Goal: Task Accomplishment & Management: Use online tool/utility

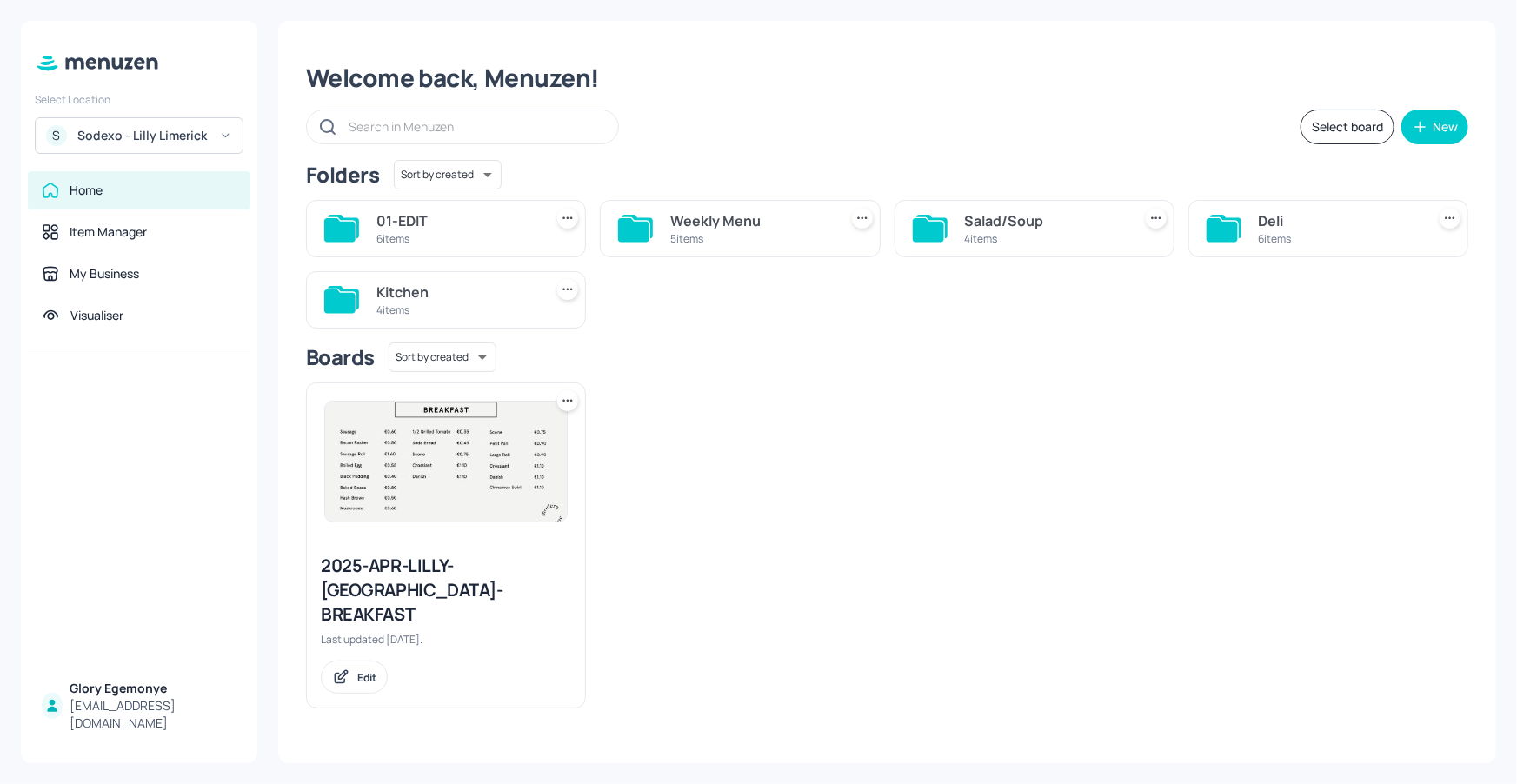
click at [1224, 213] on div at bounding box center [1224, 228] width 35 height 41
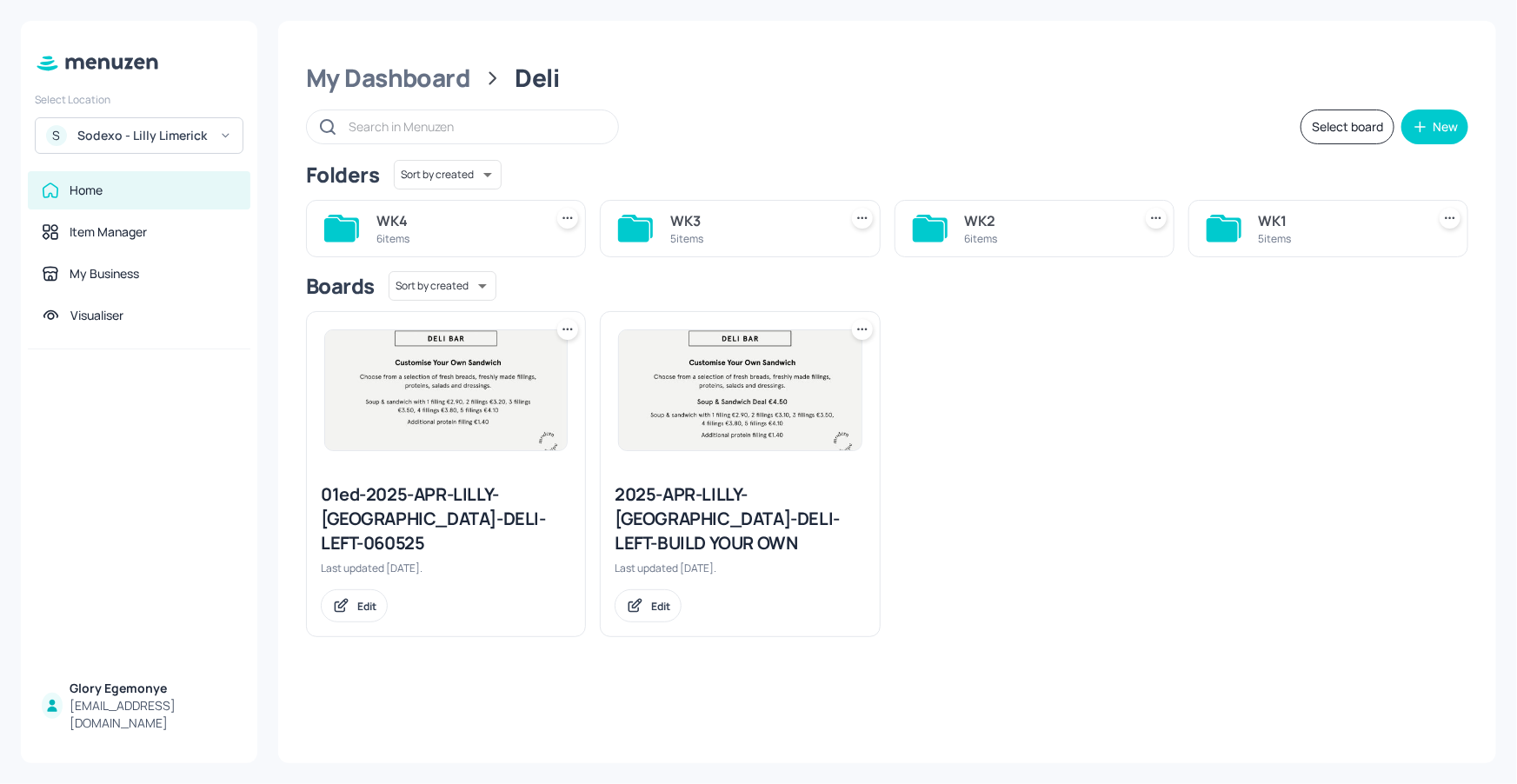
click at [1221, 219] on icon at bounding box center [1222, 229] width 31 height 24
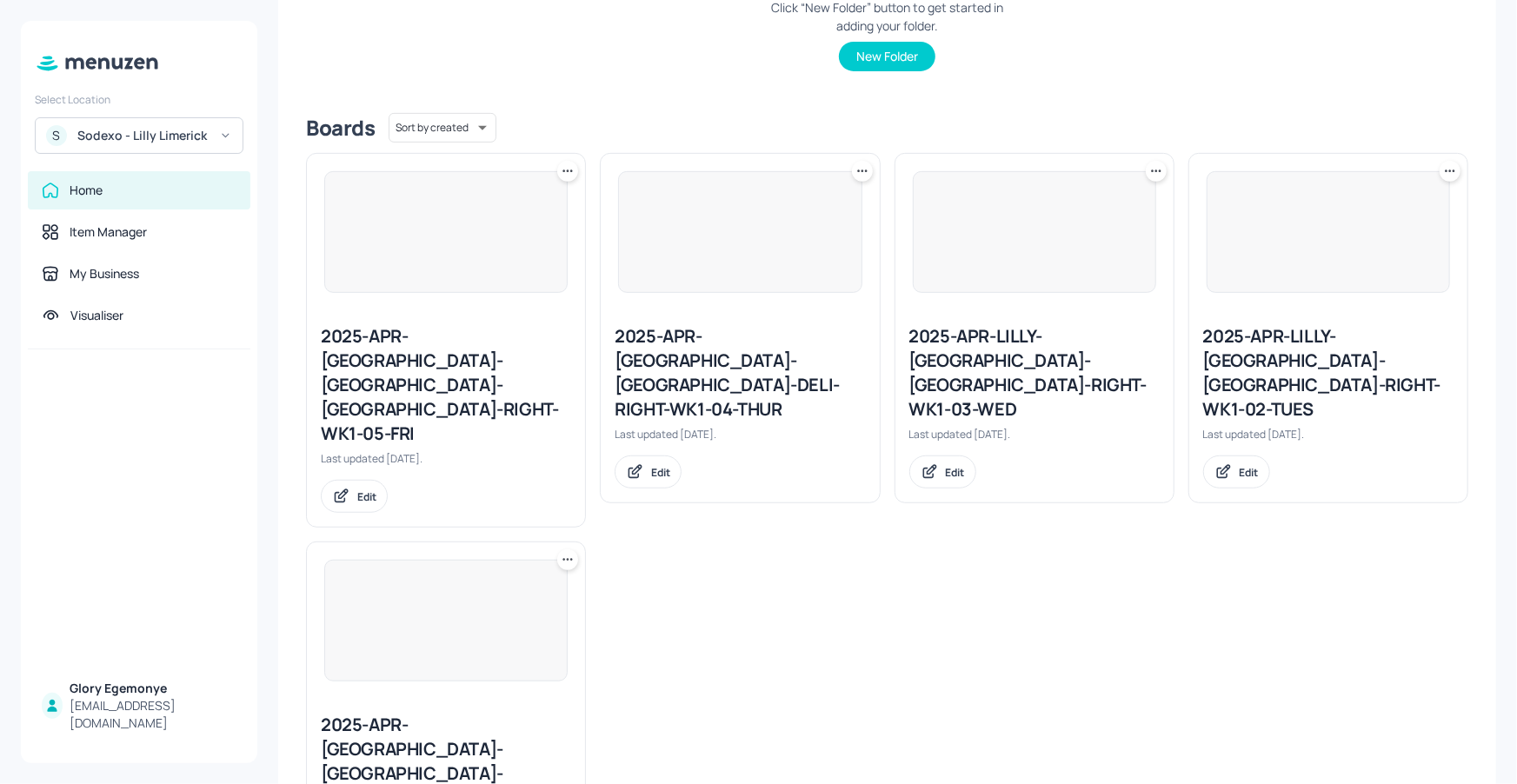
scroll to position [368, 0]
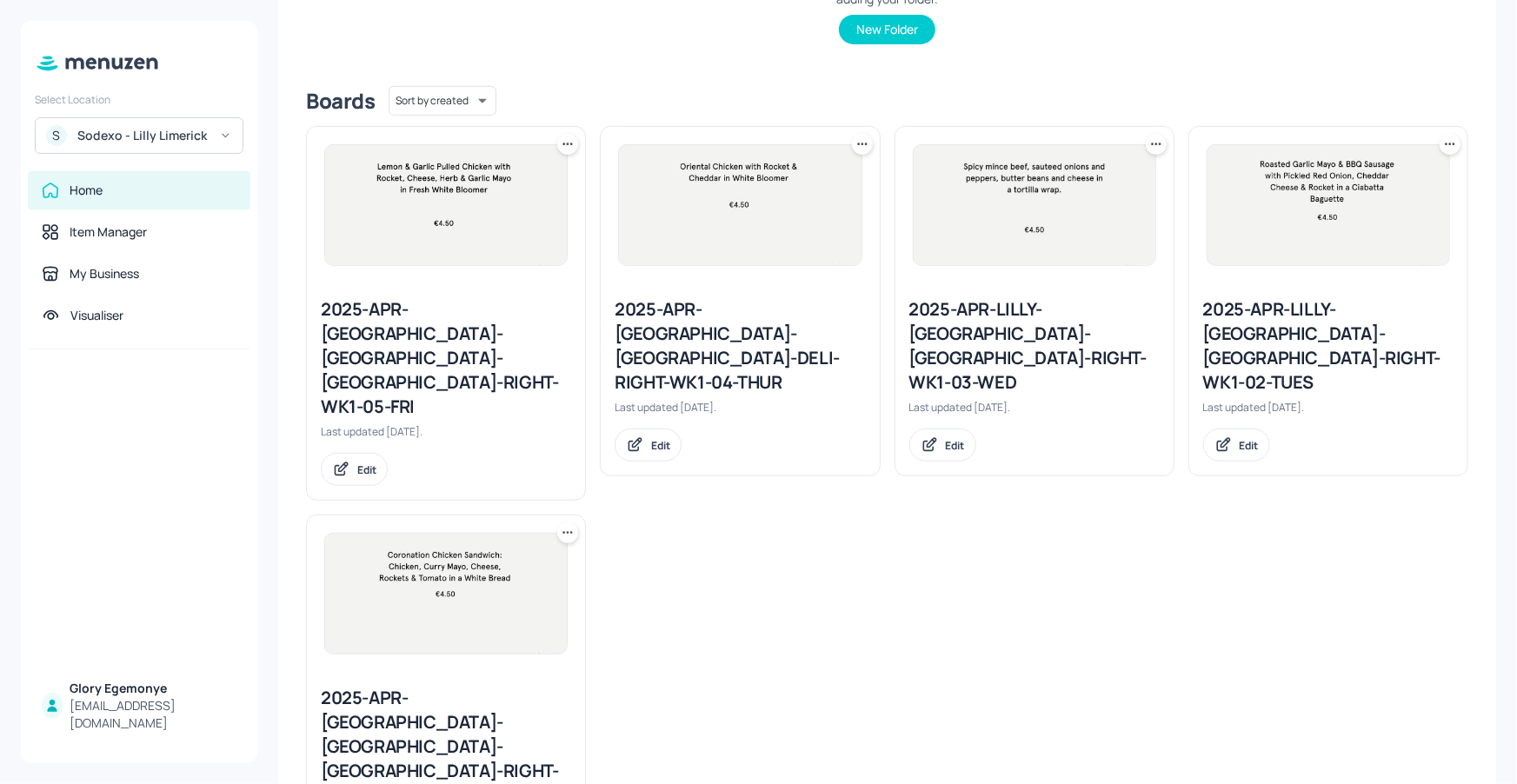
click at [470, 686] on div "2025-APR-[GEOGRAPHIC_DATA]-[GEOGRAPHIC_DATA]-[GEOGRAPHIC_DATA]-RIGHT-WK1-01-MON" at bounding box center [446, 746] width 251 height 122
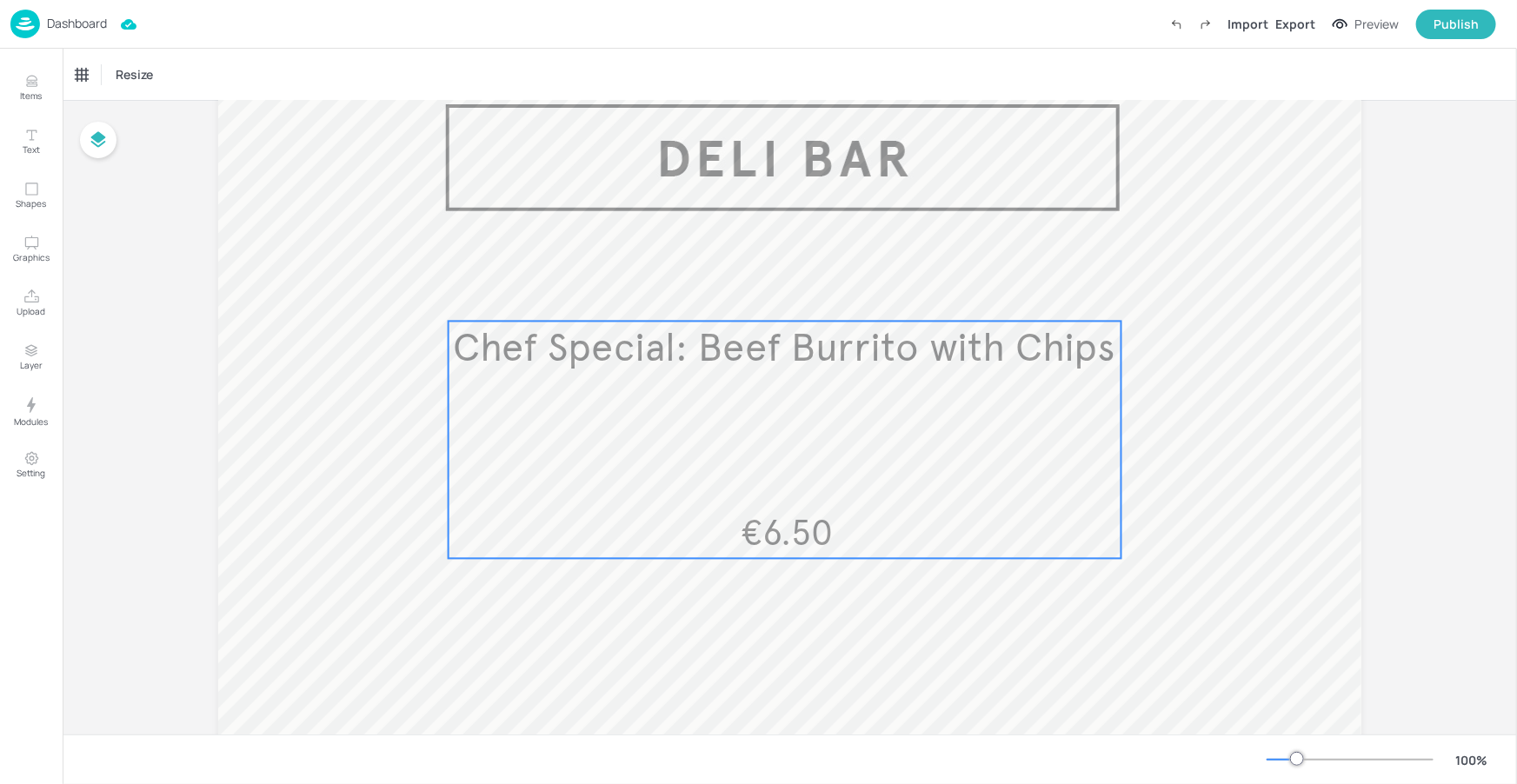
scroll to position [139, 0]
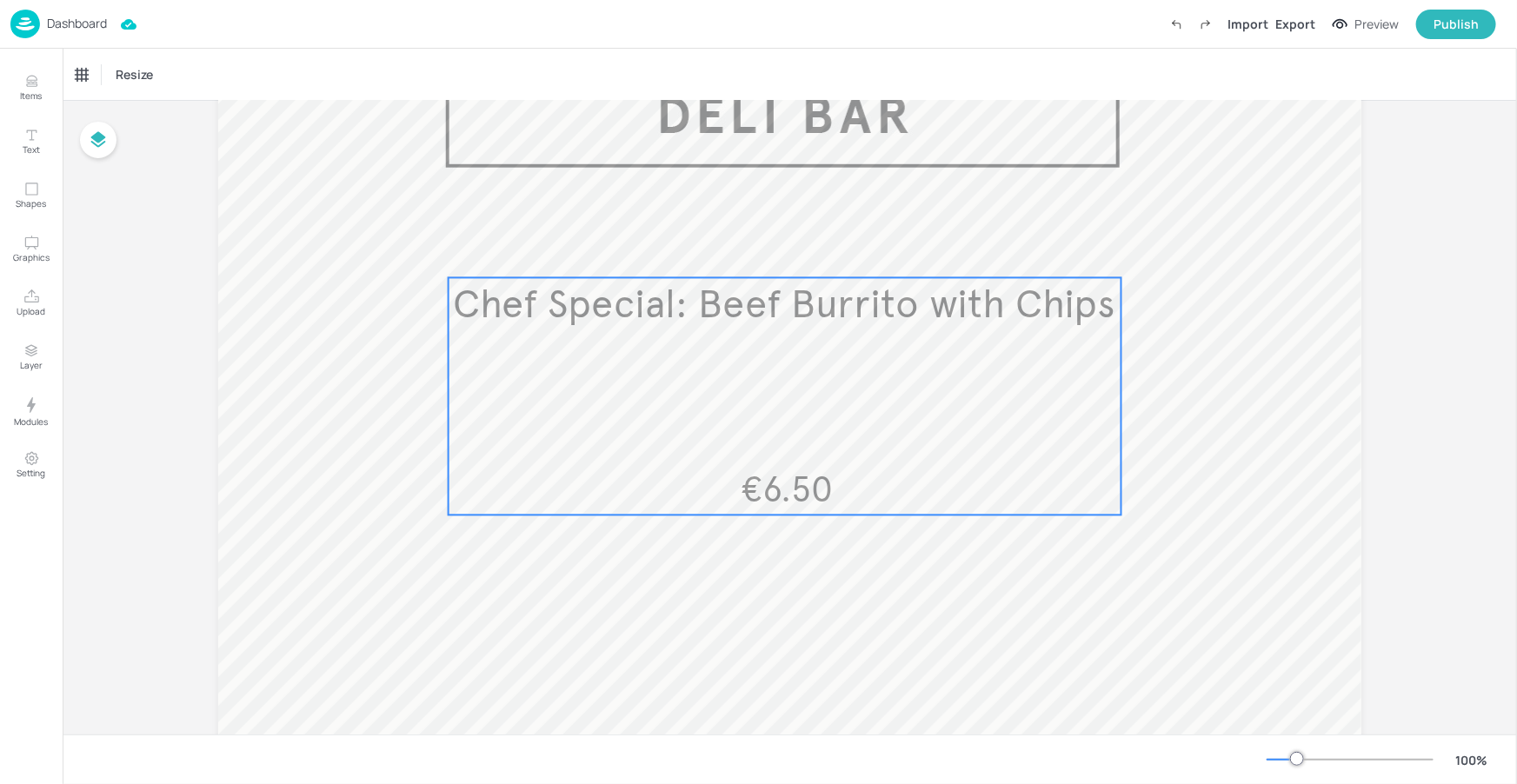
click at [861, 426] on div "Chef Special: Beef Burrito with Chips €6.50" at bounding box center [785, 397] width 673 height 237
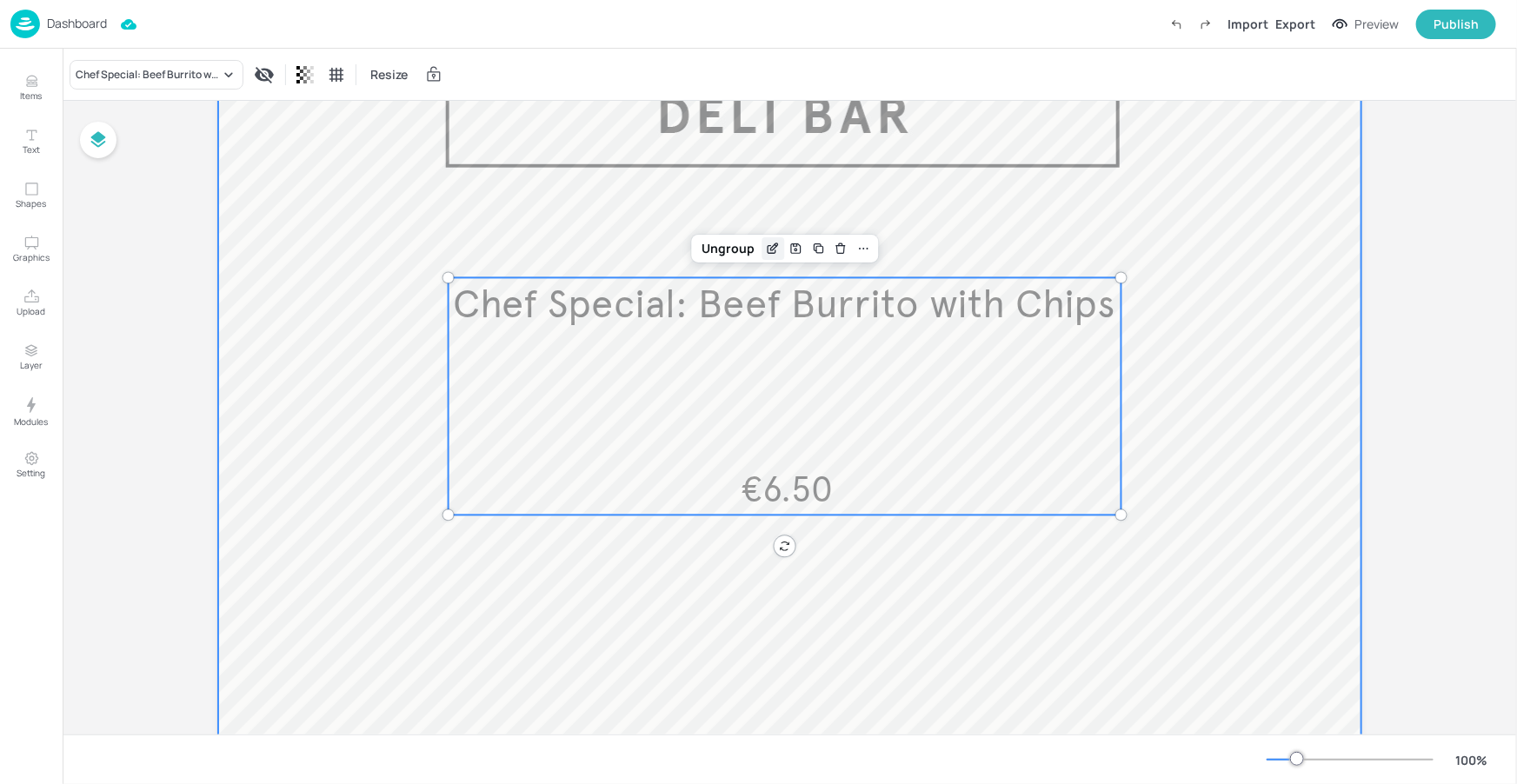
click at [767, 259] on div "Edit Item" at bounding box center [773, 249] width 23 height 23
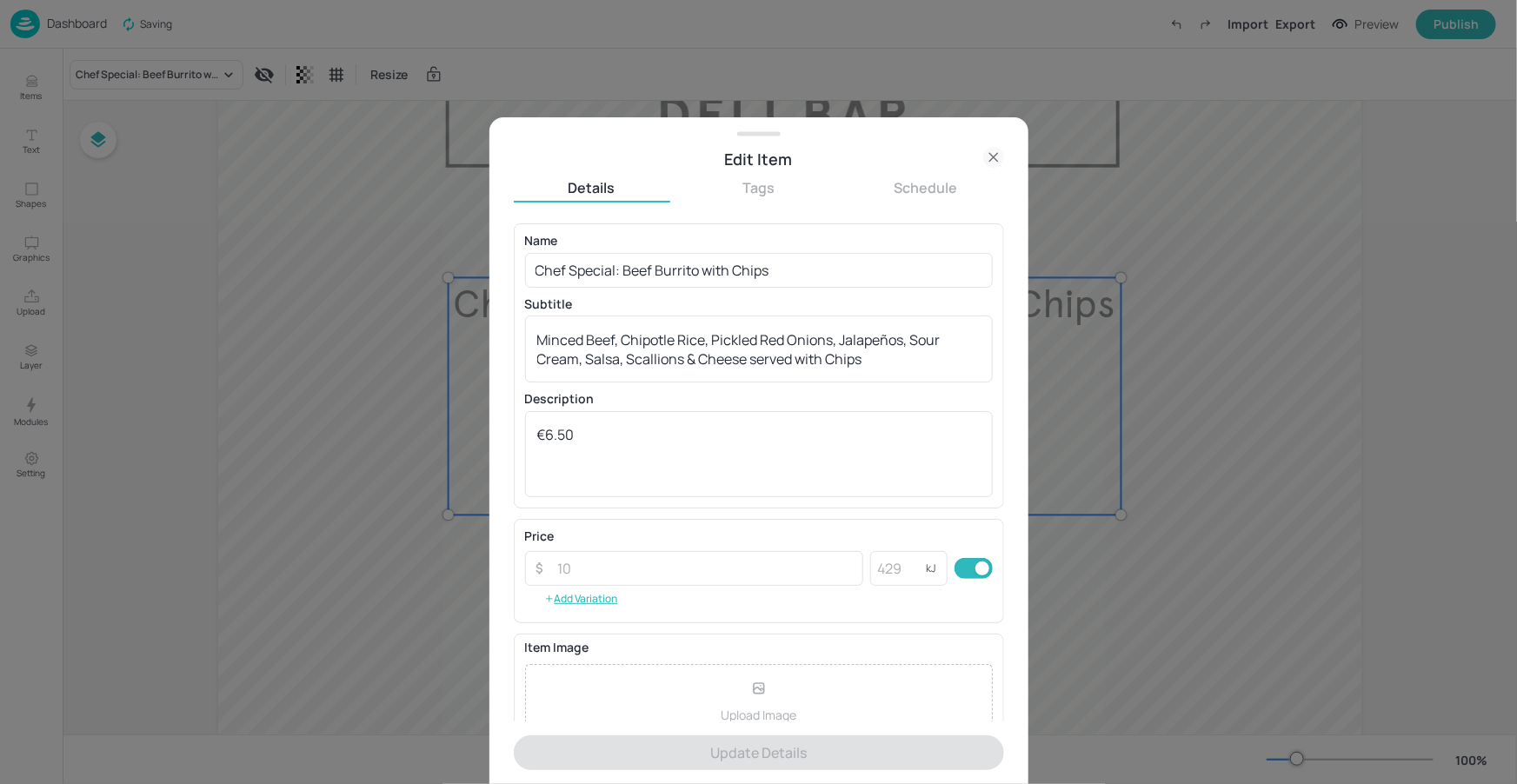
click at [998, 158] on icon at bounding box center [994, 157] width 21 height 21
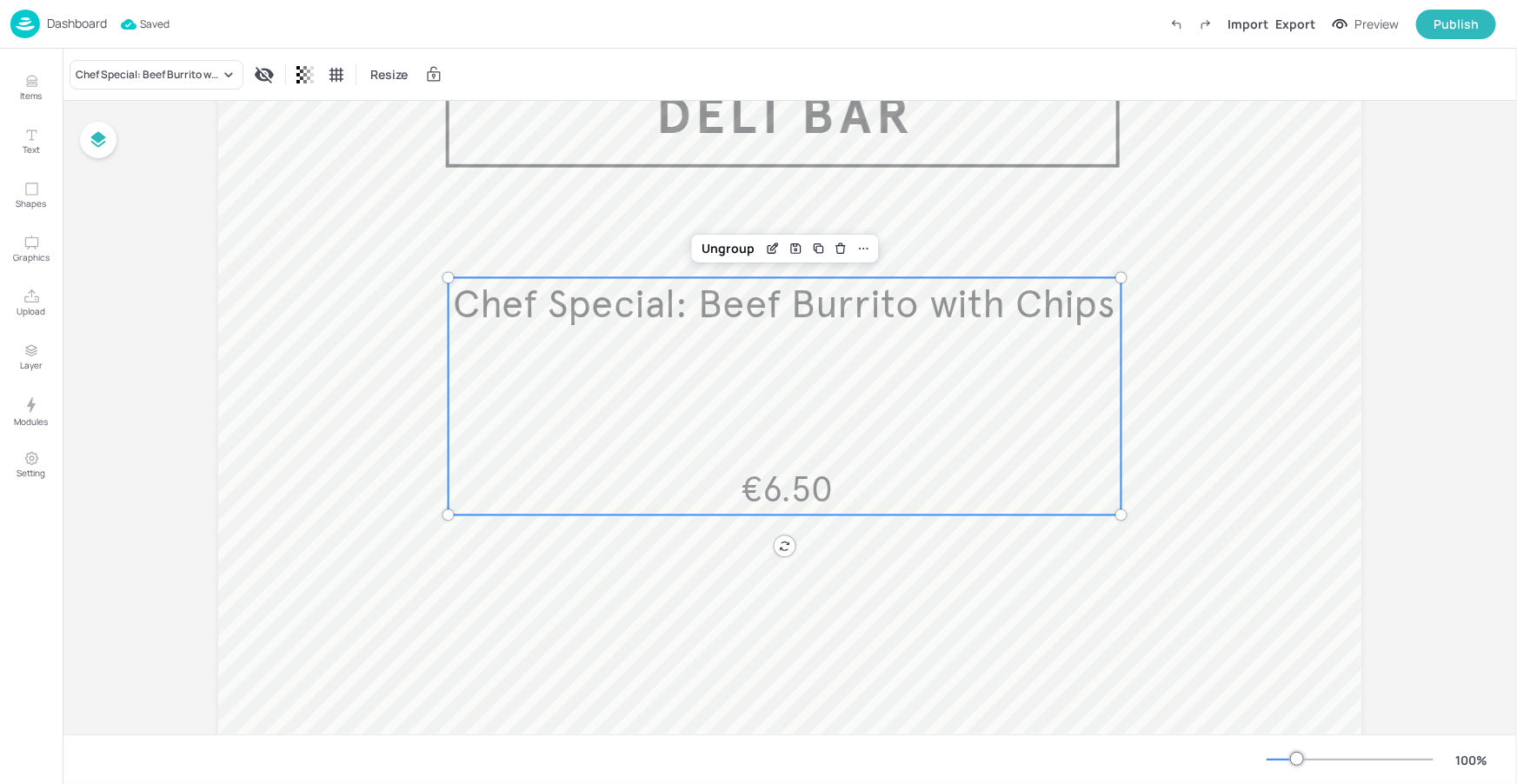
click at [917, 345] on div "Chef Special: Beef Burrito with Chips €6.50" at bounding box center [785, 397] width 673 height 237
click at [772, 250] on icon "Edit Item" at bounding box center [771, 249] width 8 height 8
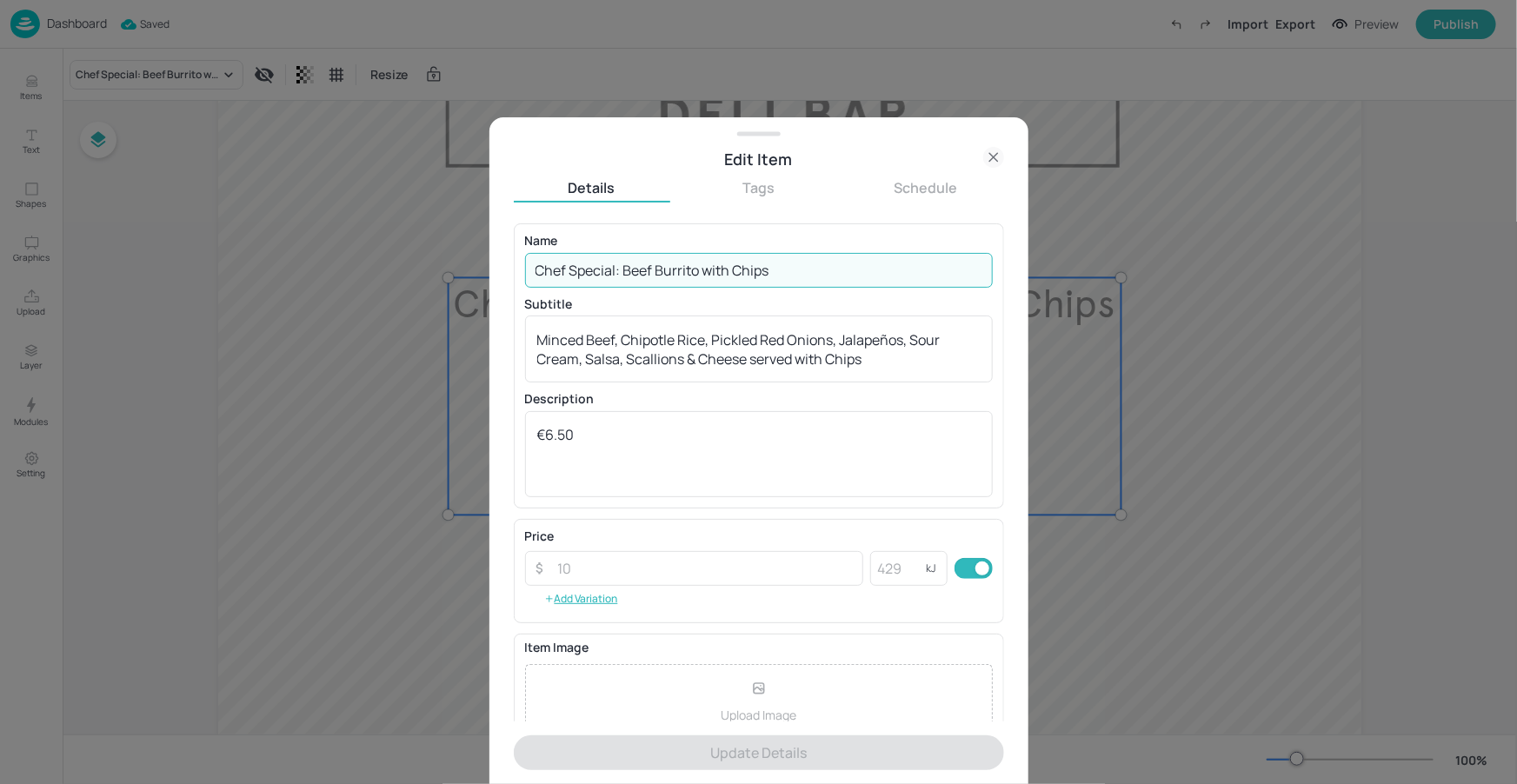
drag, startPoint x: 822, startPoint y: 262, endPoint x: 527, endPoint y: 263, distance: 295.0
click at [526, 262] on input "Chef Special: Beef Burrito with Chips" at bounding box center [759, 270] width 468 height 35
paste input "Sweet Chilli Chicken Panini Sweet Chilli & Scallion Chicken with Kimchi Vegetab…"
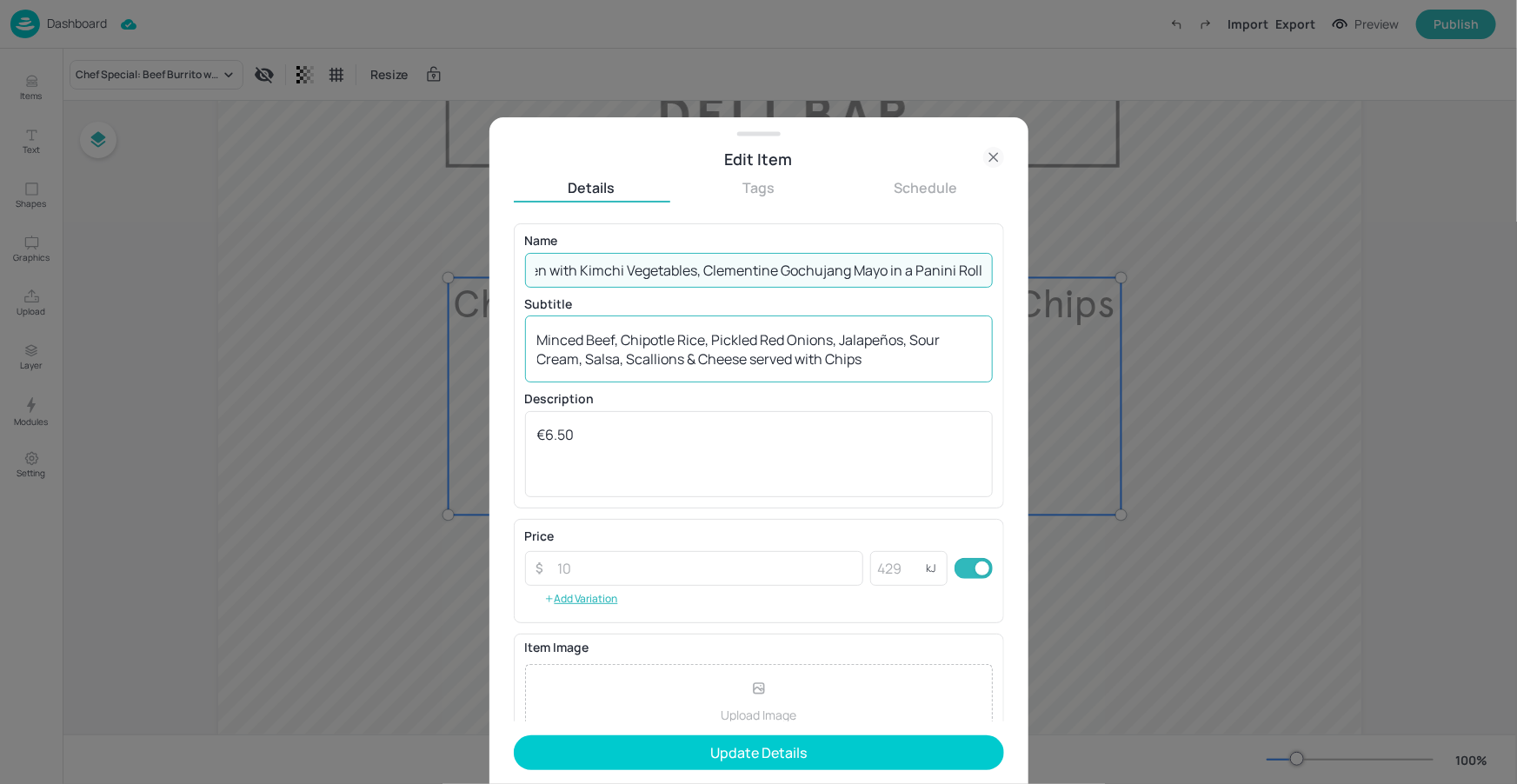
type input "Sweet Chilli Chicken Panini Sweet Chilli & Scallion Chicken with Kimchi Vegetab…"
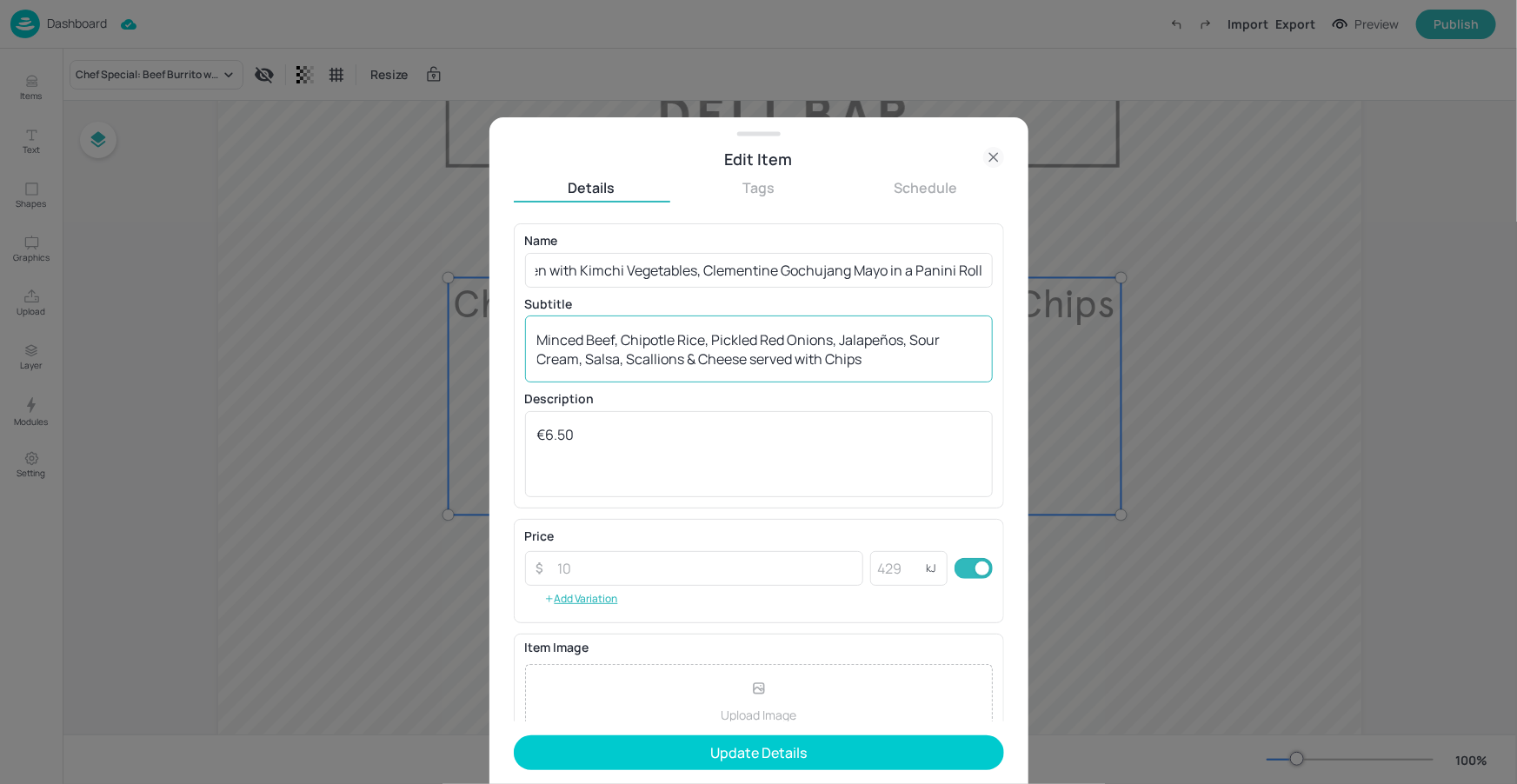
scroll to position [0, 0]
drag, startPoint x: 872, startPoint y: 367, endPoint x: 607, endPoint y: 339, distance: 266.5
click at [543, 342] on div "Minced Beef, Chipotle Rice, Pickled Red Onions, Jalapeños, Sour Cream, Salsa, S…" at bounding box center [759, 349] width 468 height 67
drag, startPoint x: 833, startPoint y: 363, endPoint x: 610, endPoint y: 342, distance: 224.0
click at [596, 334] on div "Minced Beef, Chipotle Rice, Pickled Red Onions, Jalapeños, Sour Cream, Salsa, S…" at bounding box center [759, 349] width 468 height 67
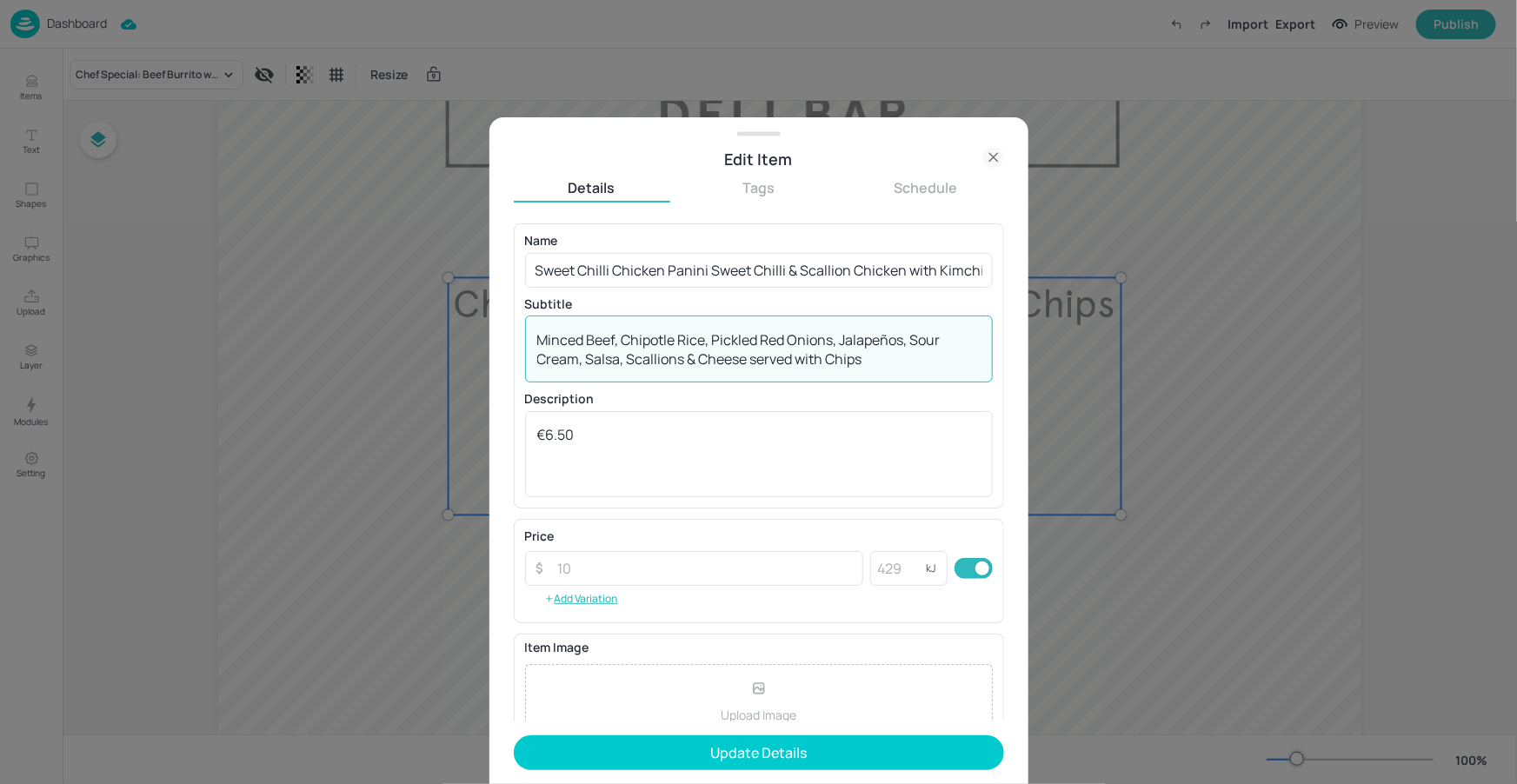
drag, startPoint x: 865, startPoint y: 360, endPoint x: 508, endPoint y: 316, distance: 359.7
click at [508, 316] on div "Edit Item Details Tags Schedule Name Sweet Chilli Chicken Panini Sweet Chilli &…" at bounding box center [759, 449] width 539 height 666
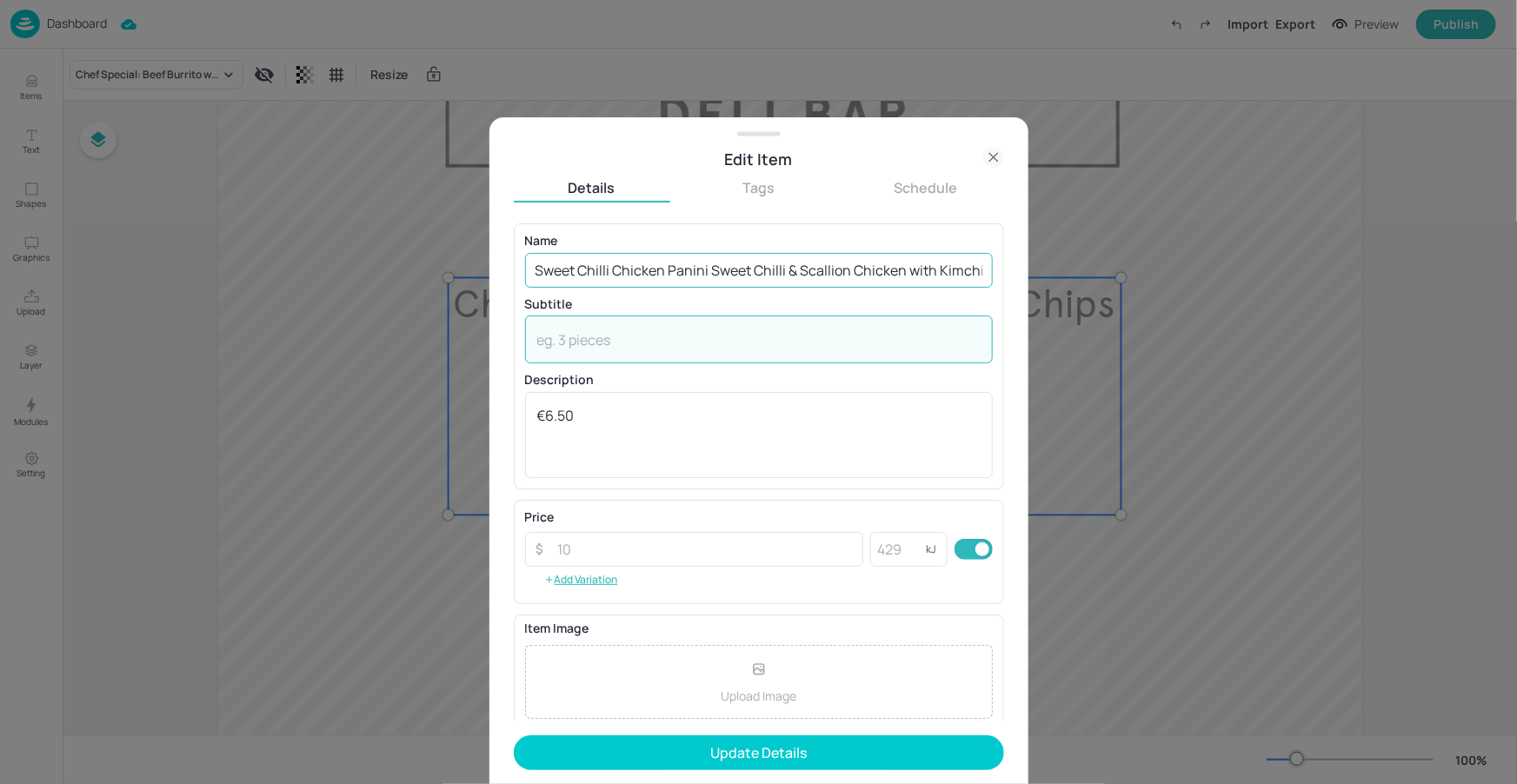
click at [608, 273] on input "Sweet Chilli Chicken Panini Sweet Chilli & Scallion Chicken with Kimchi Vegetab…" at bounding box center [759, 270] width 468 height 35
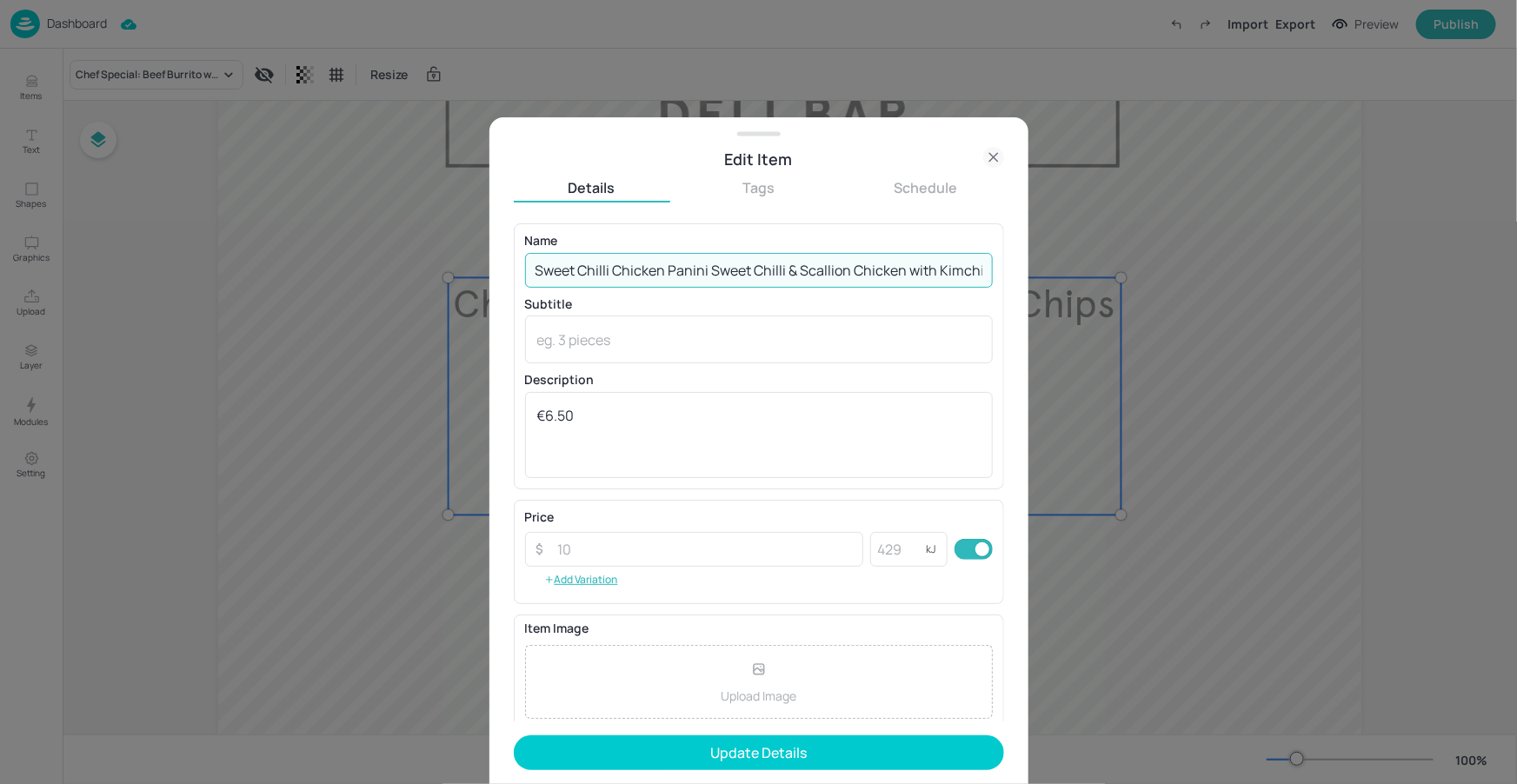
drag, startPoint x: 613, startPoint y: 270, endPoint x: 701, endPoint y: 271, distance: 88.0
click at [802, 273] on input "Sweet Chilli Chicken Panini Sweet Chilli & Scallion Chicken with Kimchi Vegetab…" at bounding box center [759, 270] width 468 height 35
click at [705, 266] on input "Sweet Chilli Chicken Panini Sweet Chilli & Scallion Chicken with Kimchi Vegetab…" at bounding box center [759, 270] width 468 height 35
drag, startPoint x: 819, startPoint y: 269, endPoint x: 918, endPoint y: 274, distance: 99.1
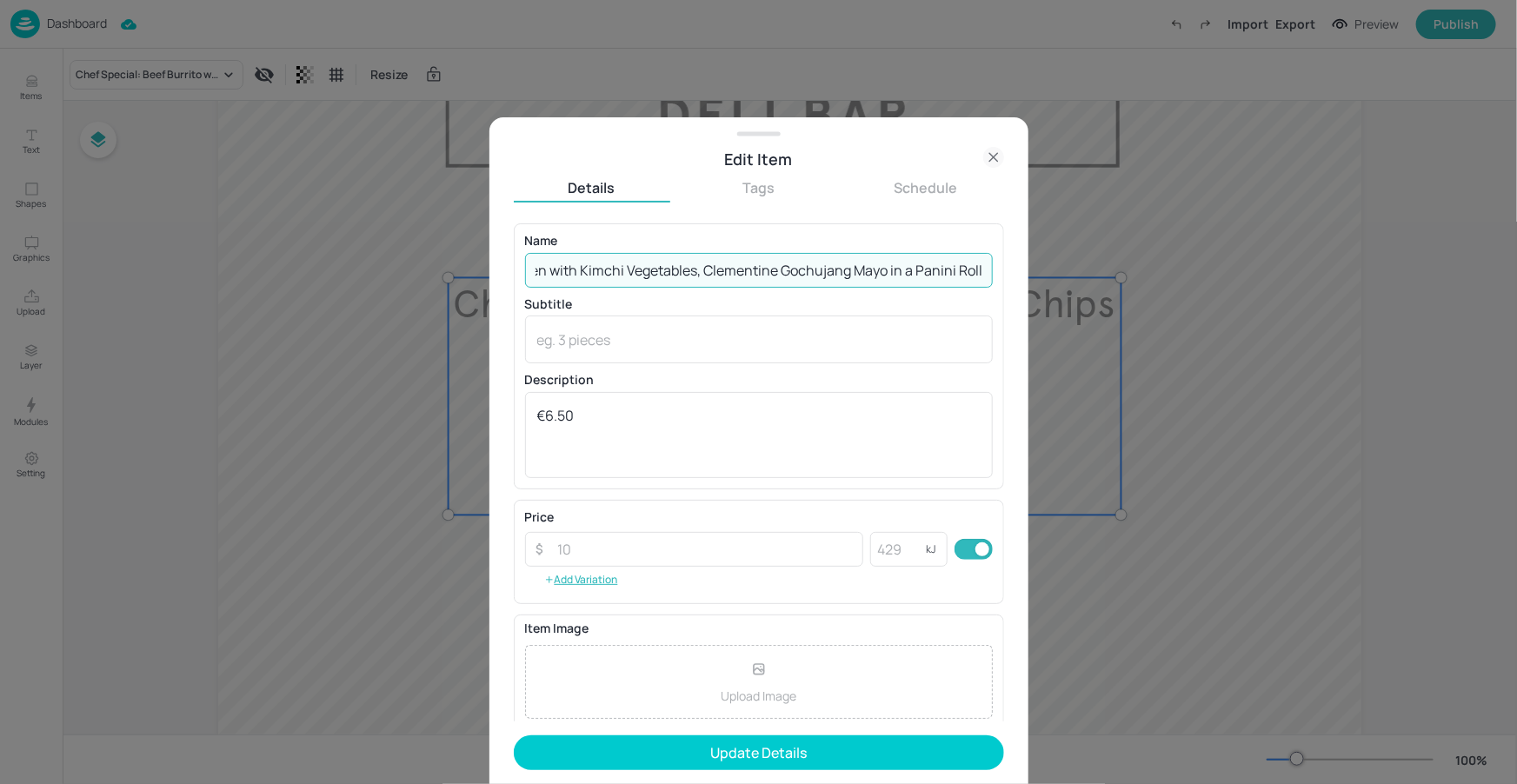
click at [966, 269] on input "Sweet Chilli Chicken Panini: Sweet Chilli & Scallion Chicken with Kimchi Vegeta…" at bounding box center [759, 270] width 468 height 35
click at [833, 273] on input "Sweet Chilli Chicken Panini: Sweet Chilli & Scallion Chicken with Kimchi Vegeta…" at bounding box center [759, 270] width 468 height 35
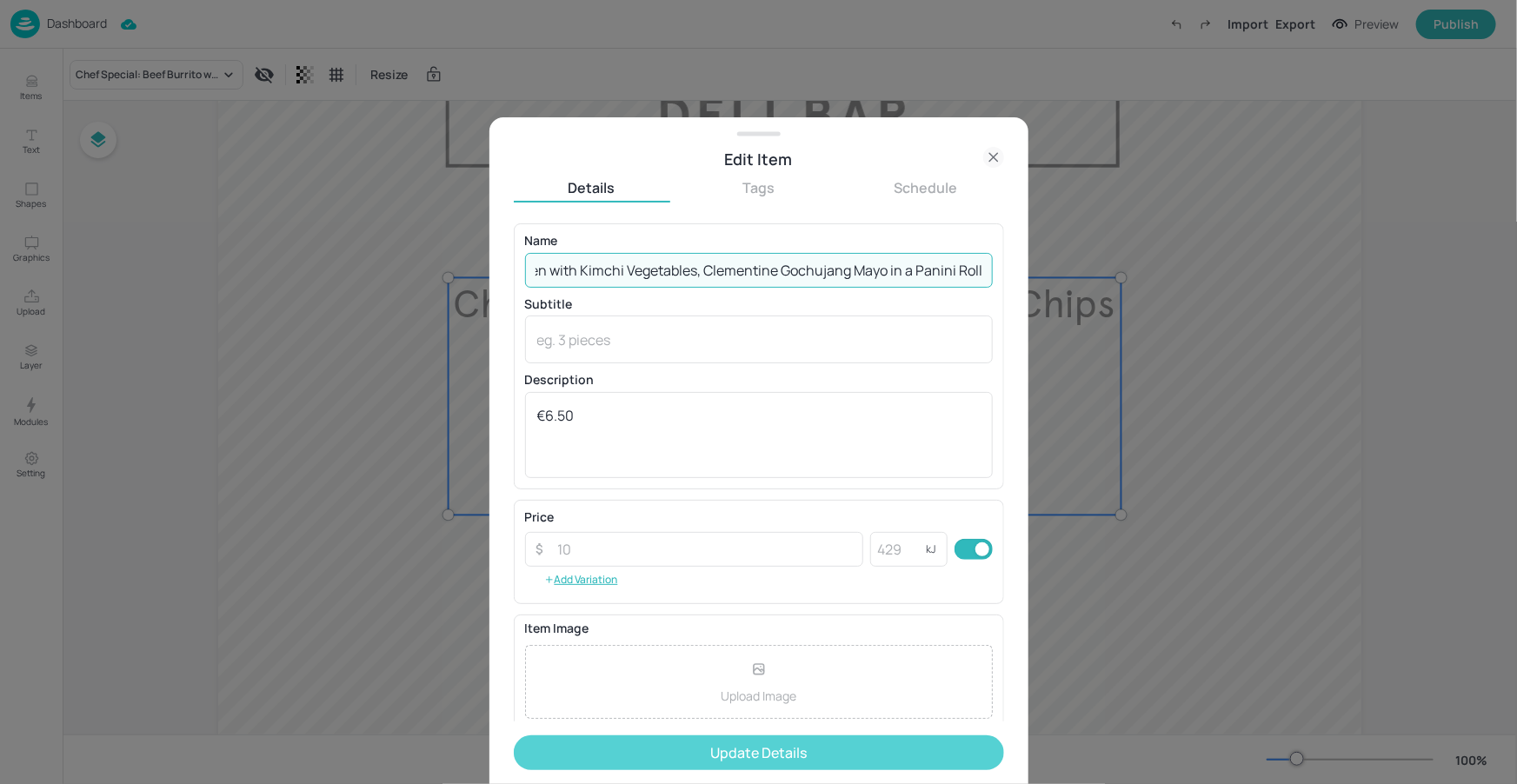
type input "Sweet Chilli Chicken Panini: Sweet Chilli & Scallion Chicken with Kimchi Vegeta…"
click at [774, 752] on button "Update Details" at bounding box center [759, 752] width 490 height 35
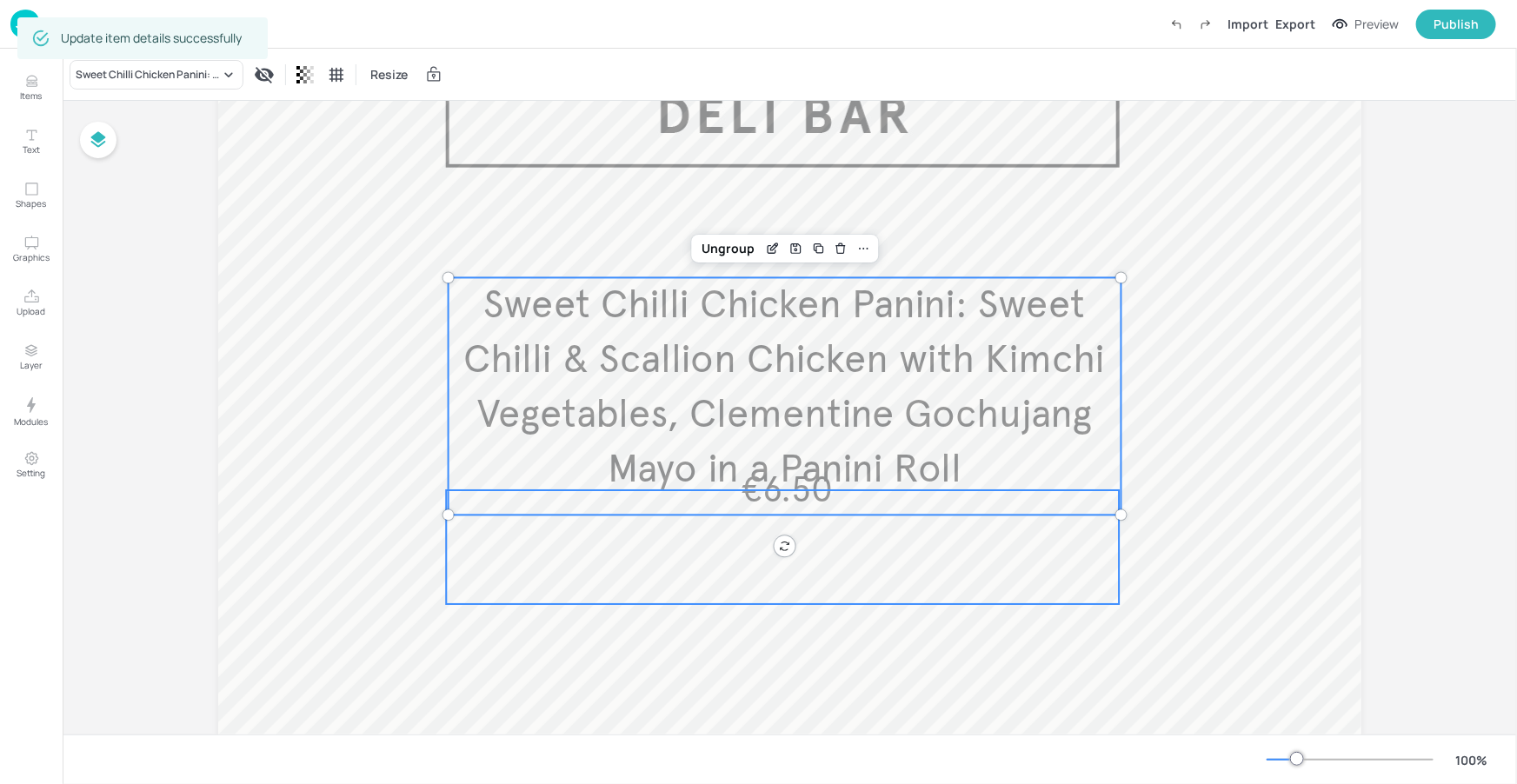
click at [771, 502] on div at bounding box center [783, 547] width 673 height 114
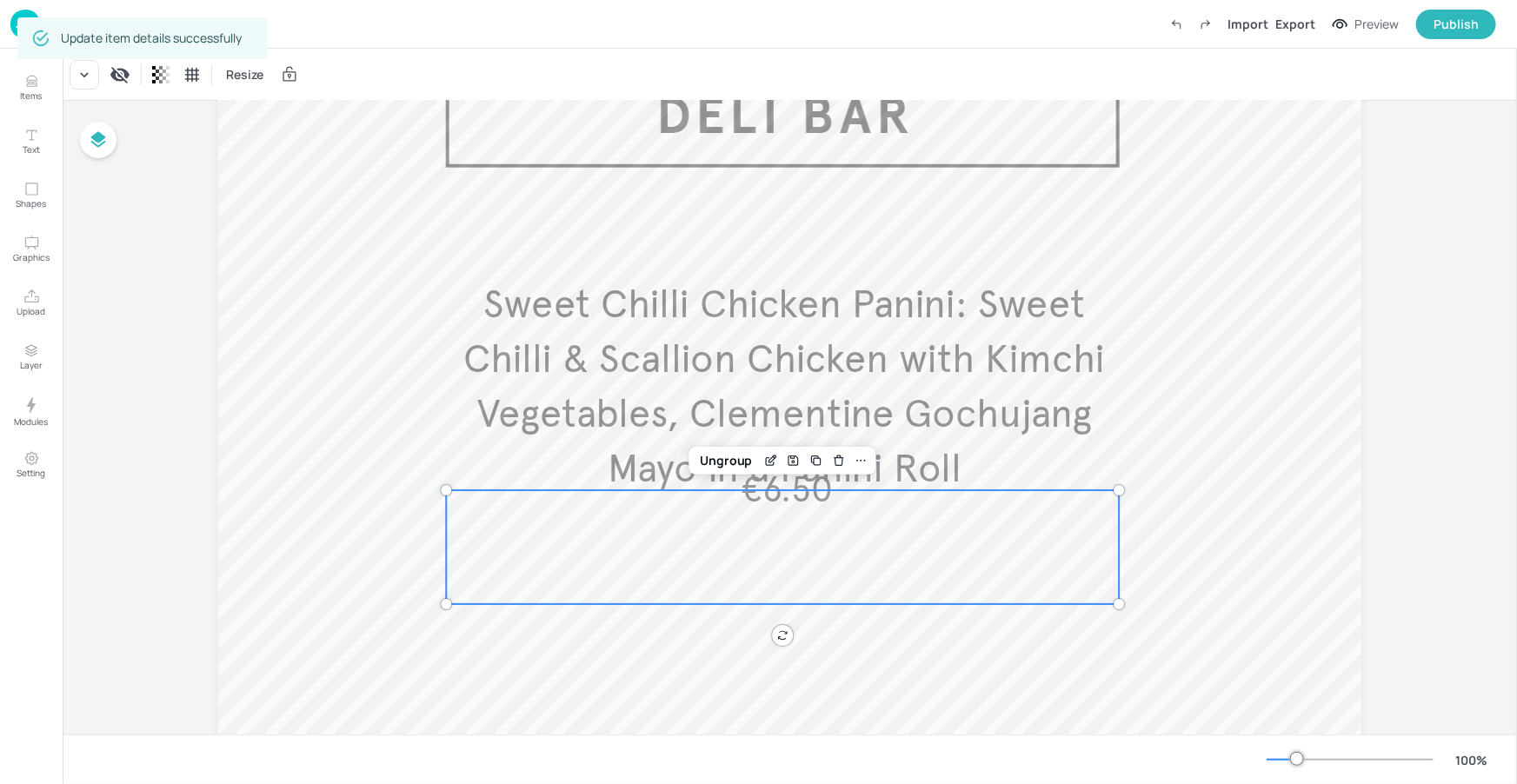
click at [274, 24] on div "Dashboard Import Export Preview Publish" at bounding box center [753, 24] width 1486 height 48
click at [801, 495] on div at bounding box center [783, 547] width 673 height 114
click at [834, 460] on icon "Delete" at bounding box center [839, 460] width 13 height 14
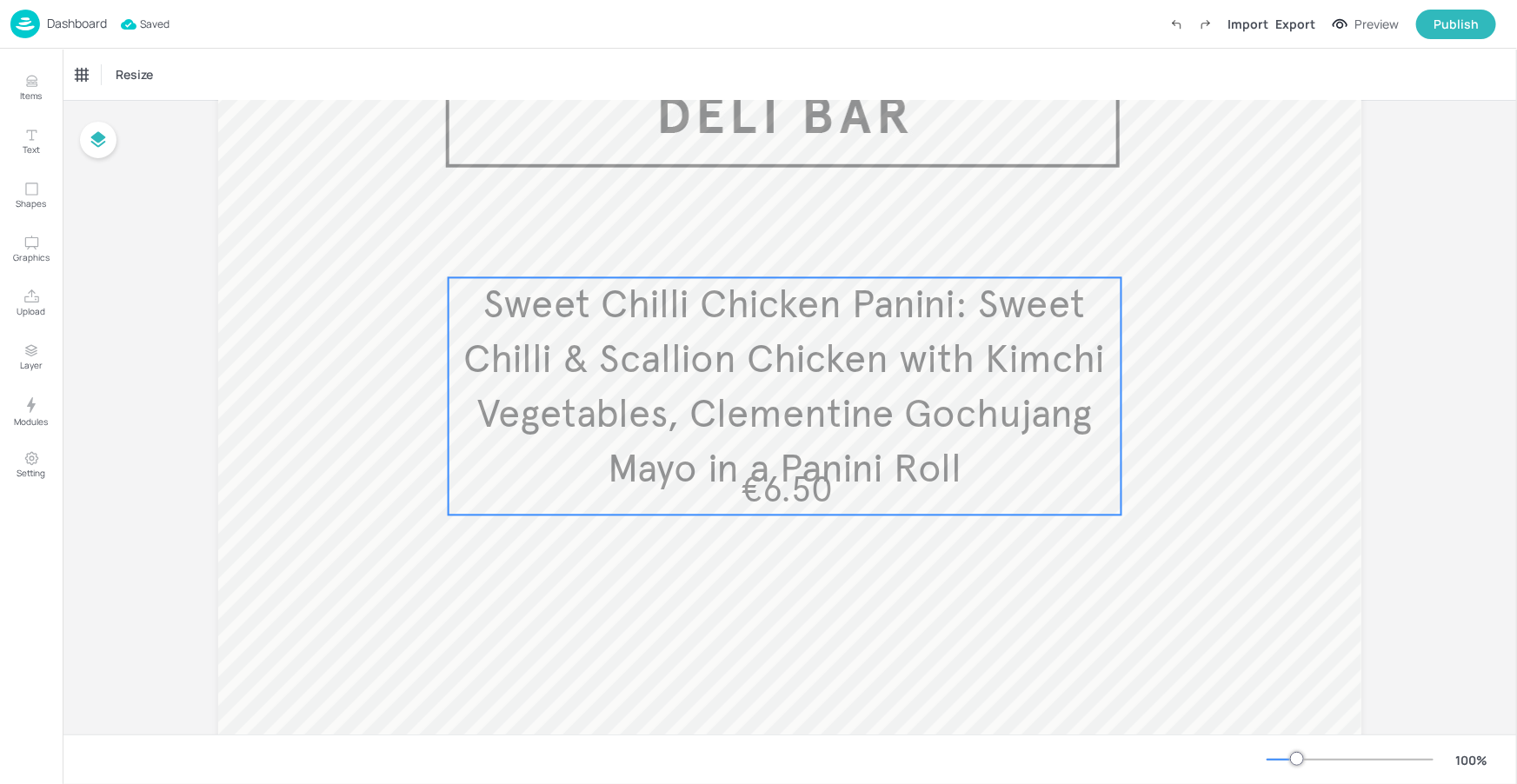
click at [810, 495] on span "€6.50" at bounding box center [787, 489] width 92 height 42
click at [767, 253] on icon "Edit Item" at bounding box center [773, 248] width 15 height 14
